Goal: Task Accomplishment & Management: Manage account settings

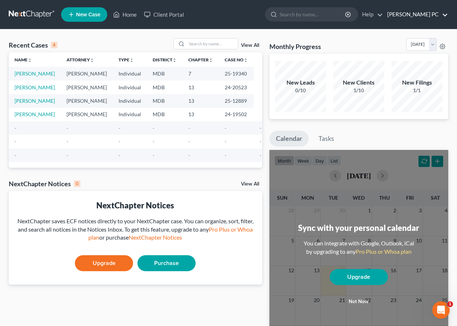
click at [413, 14] on link "[PERSON_NAME] PC" at bounding box center [415, 14] width 64 height 13
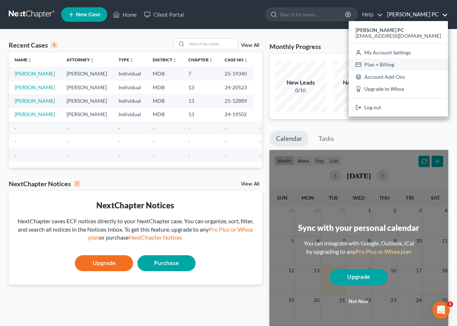
click at [400, 65] on link "Plan + Billing" at bounding box center [397, 65] width 99 height 12
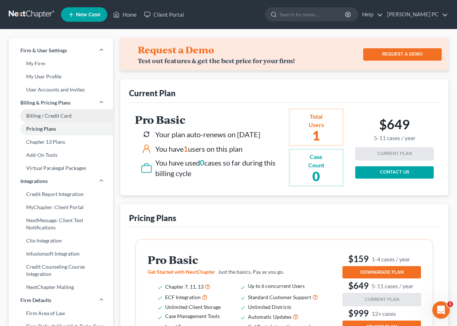
click at [47, 116] on link "Billing / Credit Card" at bounding box center [61, 115] width 104 height 13
select select "21"
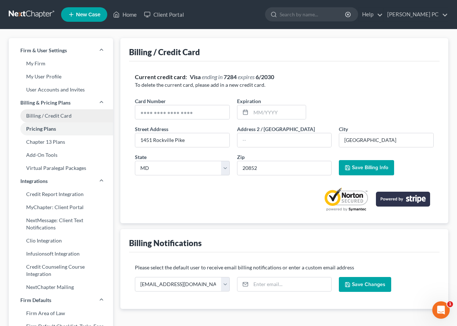
click at [40, 116] on link "Billing / Credit Card" at bounding box center [61, 115] width 104 height 13
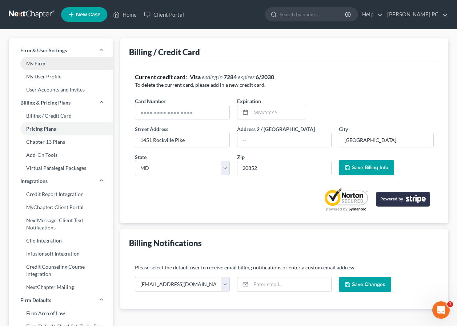
click at [38, 65] on link "My Firm" at bounding box center [61, 63] width 104 height 13
select select "24"
select select "21"
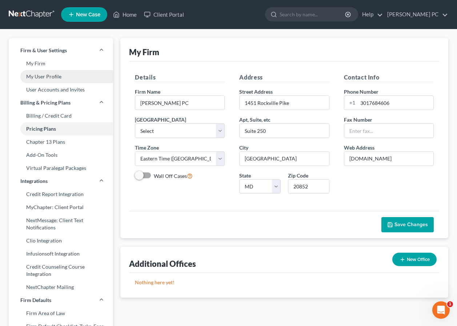
click at [39, 76] on link "My User Profile" at bounding box center [61, 76] width 104 height 13
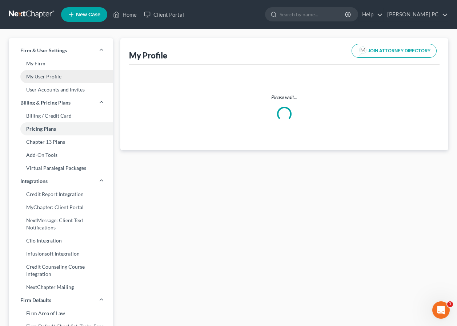
select select "21"
select select "38"
select select "attorney"
select select "0"
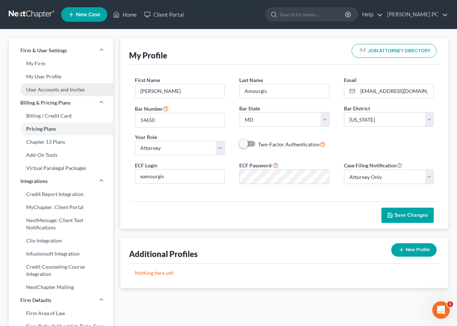
click at [40, 89] on link "User Accounts and Invites" at bounding box center [61, 89] width 104 height 13
select select "0"
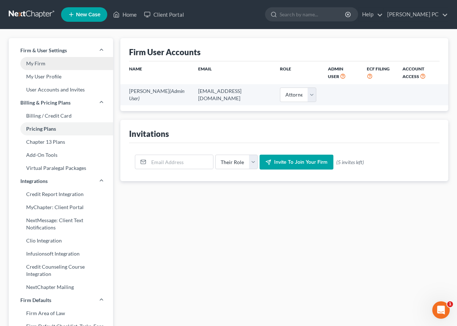
click at [40, 63] on link "My Firm" at bounding box center [61, 63] width 104 height 13
select select "38"
select select "24"
select select "21"
